Goal: Information Seeking & Learning: Find specific page/section

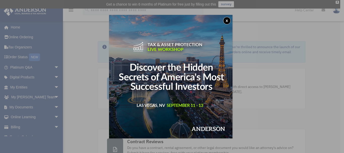
click at [228, 21] on button "x" at bounding box center [227, 21] width 8 height 8
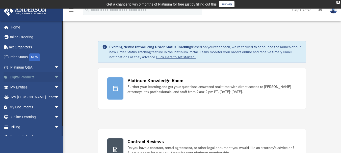
click at [23, 76] on link "Digital Products arrow_drop_down" at bounding box center [35, 77] width 63 height 10
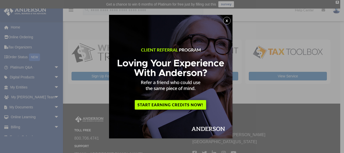
click at [228, 19] on button "x" at bounding box center [227, 21] width 8 height 8
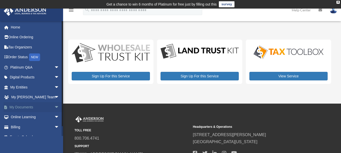
click at [26, 107] on link "My Documents arrow_drop_down" at bounding box center [35, 107] width 63 height 10
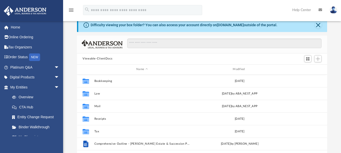
scroll to position [30, 0]
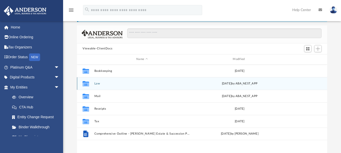
click at [264, 84] on div "Thu Aug 7 2025 by ABA_NEST_APP" at bounding box center [239, 83] width 95 height 5
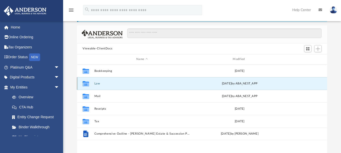
click at [264, 84] on div "Thu Aug 7 2025 by ABA_NEST_APP" at bounding box center [239, 83] width 95 height 5
click at [84, 82] on icon "grid" at bounding box center [85, 83] width 7 height 5
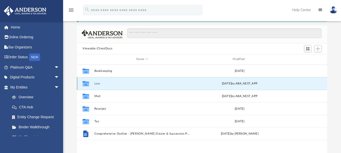
click at [84, 82] on icon "grid" at bounding box center [85, 83] width 7 height 5
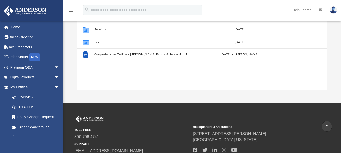
scroll to position [99, 0]
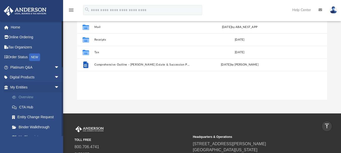
click at [29, 97] on link "Overview" at bounding box center [37, 97] width 60 height 10
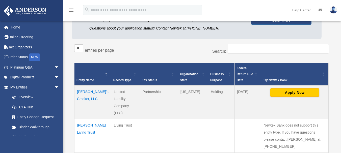
scroll to position [81, 0]
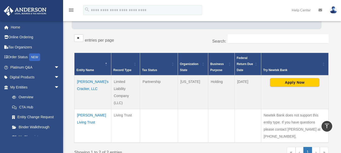
click at [82, 115] on td "Weaver Living Trust" at bounding box center [92, 126] width 37 height 34
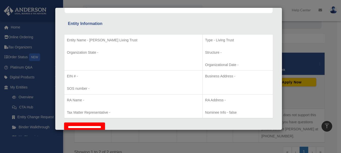
scroll to position [0, 0]
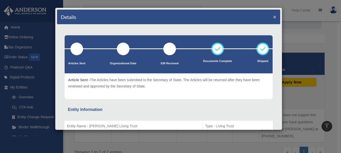
click at [273, 17] on button "×" at bounding box center [274, 16] width 3 height 5
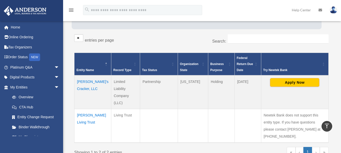
drag, startPoint x: 84, startPoint y: 115, endPoint x: 153, endPoint y: 119, distance: 68.9
click at [153, 119] on td at bounding box center [159, 126] width 38 height 34
click at [82, 109] on td "Weaver Living Trust" at bounding box center [92, 126] width 37 height 34
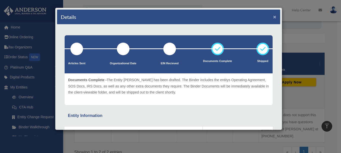
click at [273, 15] on button "×" at bounding box center [274, 16] width 3 height 5
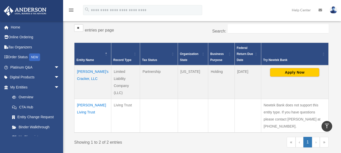
scroll to position [101, 0]
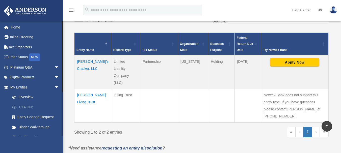
click at [27, 106] on link "CTA Hub" at bounding box center [37, 107] width 60 height 10
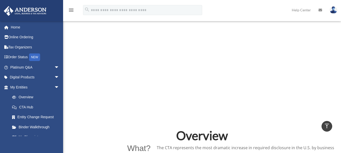
scroll to position [242, 0]
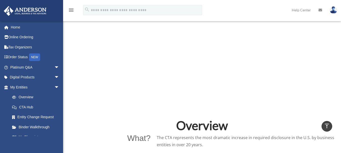
click at [59, 136] on div "profitcentermgmt@aol.com Sign Out profitcentermgmt@aol.com Home Online Ordering…" at bounding box center [31, 97] width 63 height 153
click at [61, 131] on link "Binder Walkthrough" at bounding box center [37, 127] width 60 height 10
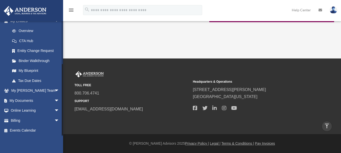
scroll to position [67, 0]
drag, startPoint x: 62, startPoint y: 61, endPoint x: 66, endPoint y: 106, distance: 45.9
click at [44, 98] on link "My Documents arrow_drop_down" at bounding box center [35, 100] width 63 height 10
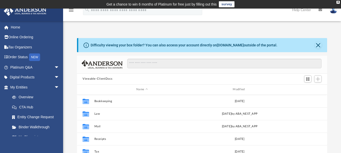
scroll to position [111, 246]
click at [47, 66] on link "Platinum Q&A arrow_drop_down" at bounding box center [35, 67] width 63 height 10
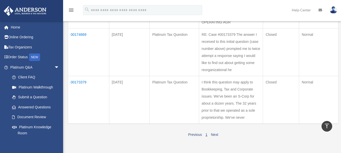
scroll to position [261, 0]
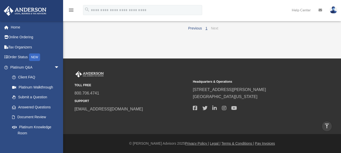
click at [215, 28] on link "Next" at bounding box center [214, 28] width 7 height 4
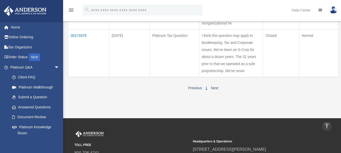
scroll to position [170, 0]
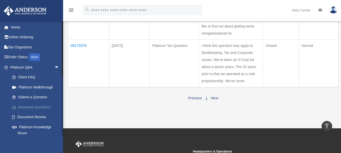
click at [59, 107] on link "Answered Questions" at bounding box center [37, 107] width 60 height 10
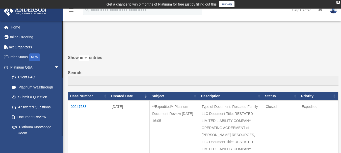
drag, startPoint x: 62, startPoint y: 70, endPoint x: 62, endPoint y: 46, distance: 24.5
click at [62, 46] on div at bounding box center [63, 78] width 2 height 115
drag, startPoint x: 62, startPoint y: 46, endPoint x: 62, endPoint y: 26, distance: 19.4
click at [62, 26] on div at bounding box center [63, 78] width 2 height 115
click at [17, 27] on link "Home" at bounding box center [35, 27] width 63 height 10
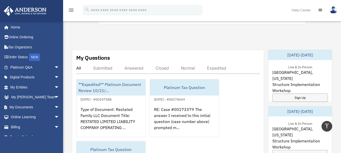
scroll to position [134, 0]
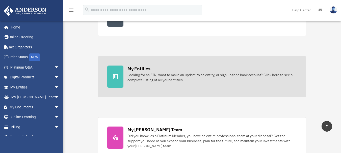
click at [120, 76] on div at bounding box center [115, 77] width 16 height 22
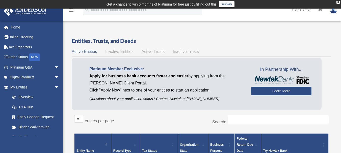
click at [149, 51] on span "Active Trusts" at bounding box center [152, 51] width 23 height 4
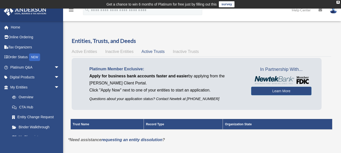
click at [182, 52] on span "Inactive Trusts" at bounding box center [186, 51] width 26 height 4
click at [87, 52] on span "Active Entities" at bounding box center [84, 51] width 25 height 4
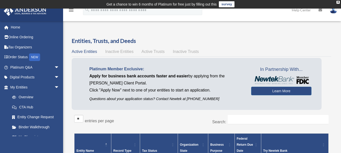
scroll to position [134, 0]
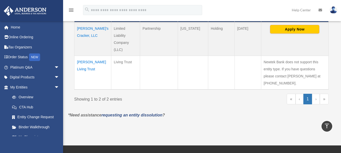
click at [83, 62] on td "Weaver Living Trust" at bounding box center [92, 73] width 37 height 34
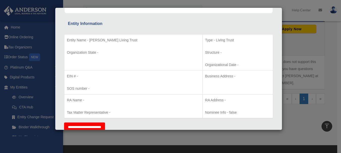
scroll to position [0, 0]
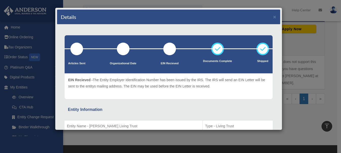
click at [269, 17] on div "Details ×" at bounding box center [168, 17] width 223 height 15
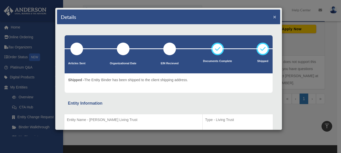
click at [273, 17] on button "×" at bounding box center [274, 16] width 3 height 5
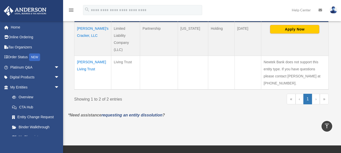
click at [318, 10] on icon at bounding box center [320, 10] width 4 height 4
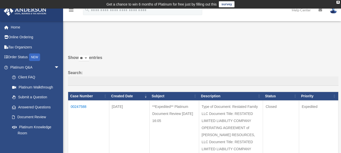
click at [332, 13] on img at bounding box center [333, 9] width 8 height 7
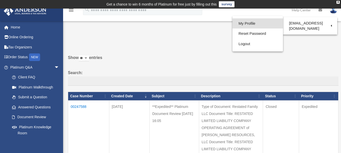
click at [246, 22] on link "My Profile" at bounding box center [257, 23] width 50 height 10
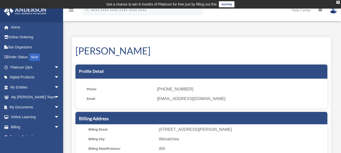
scroll to position [134, 0]
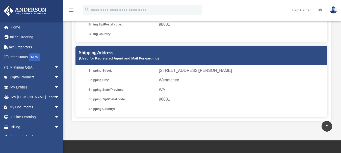
click at [71, 10] on icon "menu" at bounding box center [71, 10] width 6 height 6
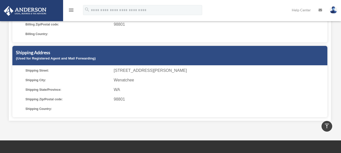
click at [71, 10] on icon "menu" at bounding box center [71, 10] width 6 height 6
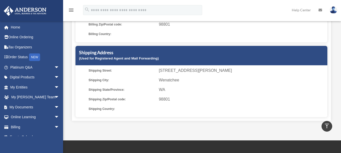
click at [71, 10] on icon "menu" at bounding box center [71, 10] width 6 height 6
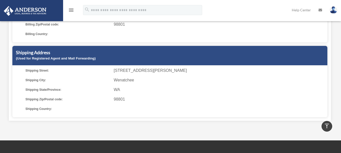
click at [71, 10] on icon "menu" at bounding box center [71, 10] width 6 height 6
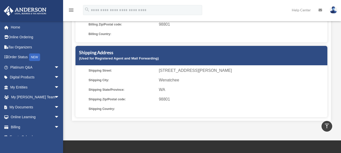
click at [295, 10] on link "Help Center" at bounding box center [301, 10] width 27 height 20
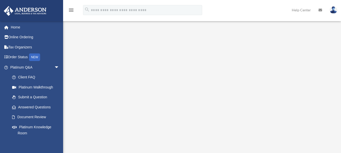
scroll to position [55, 0]
click at [31, 115] on link "Document Review" at bounding box center [37, 117] width 60 height 10
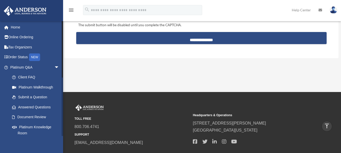
scroll to position [115, 0]
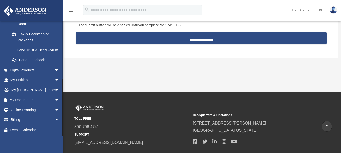
drag, startPoint x: 62, startPoint y: 127, endPoint x: 62, endPoint y: 140, distance: 13.4
click at [62, 140] on div "profitcentermgmt@aol.com Sign Out profitcentermgmt@aol.com Home Online Ordering…" at bounding box center [31, 97] width 63 height 153
drag, startPoint x: 62, startPoint y: 130, endPoint x: 60, endPoint y: 141, distance: 10.7
click at [60, 141] on div "profitcentermgmt@aol.com Sign Out profitcentermgmt@aol.com Home Online Ordering…" at bounding box center [31, 97] width 63 height 153
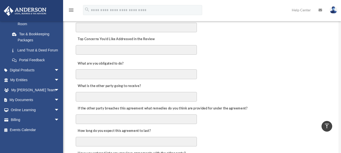
scroll to position [0, 0]
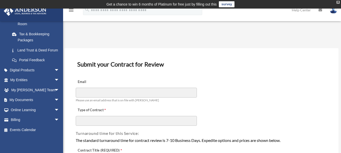
click at [338, 2] on div "X" at bounding box center [337, 2] width 3 height 3
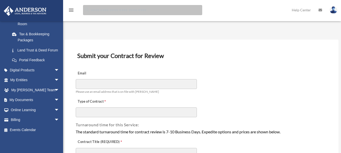
click at [123, 10] on input "search" at bounding box center [142, 10] width 119 height 10
type input "***"
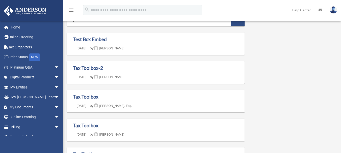
scroll to position [134, 0]
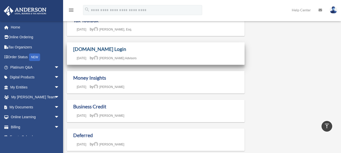
click at [89, 49] on link "[DOMAIN_NAME] Login" at bounding box center [99, 49] width 53 height 6
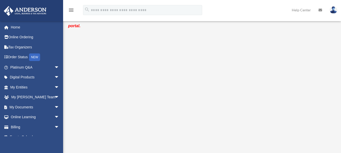
scroll to position [30, 0]
